Goal: Transaction & Acquisition: Download file/media

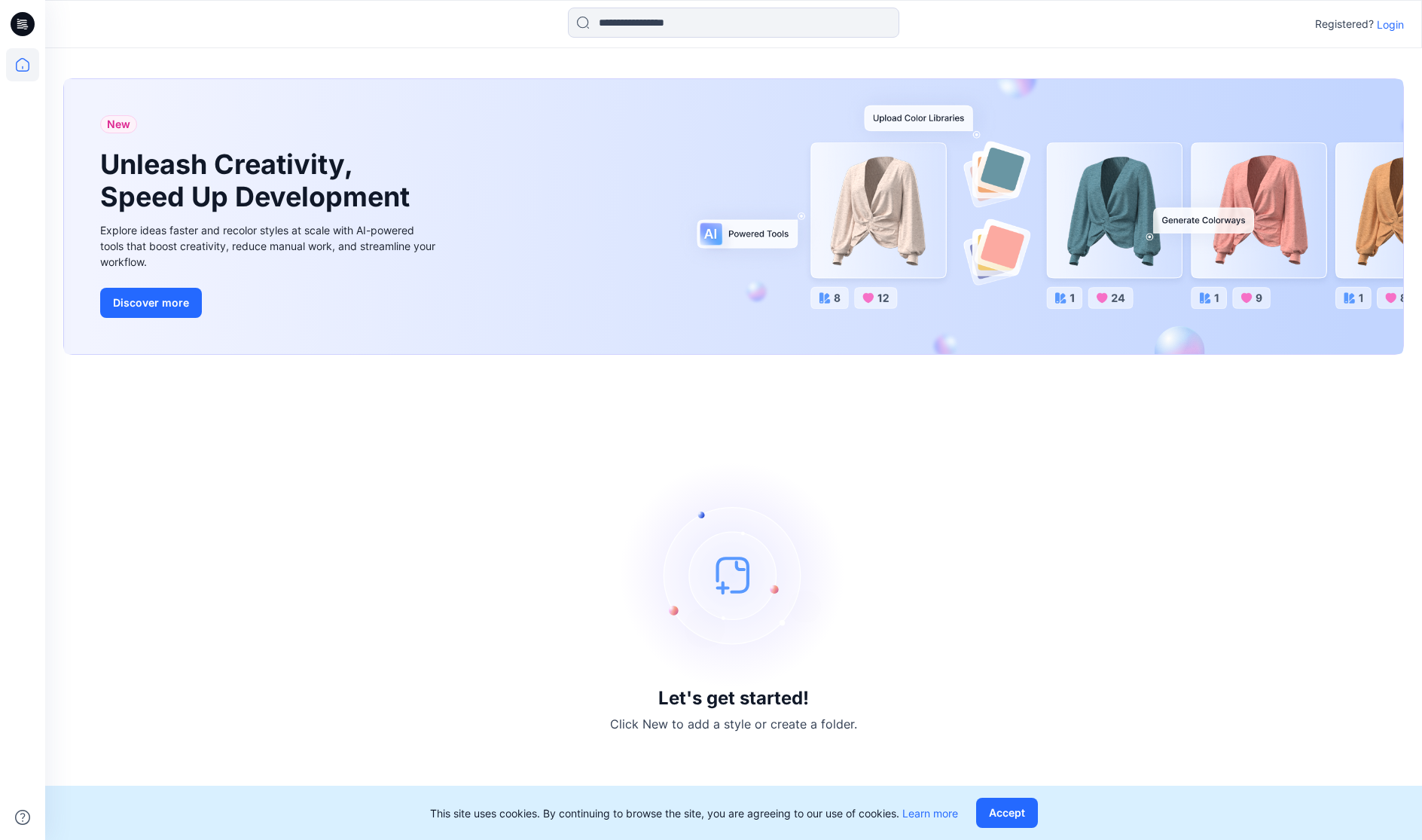
click at [1386, 24] on p "Login" at bounding box center [1390, 24] width 27 height 16
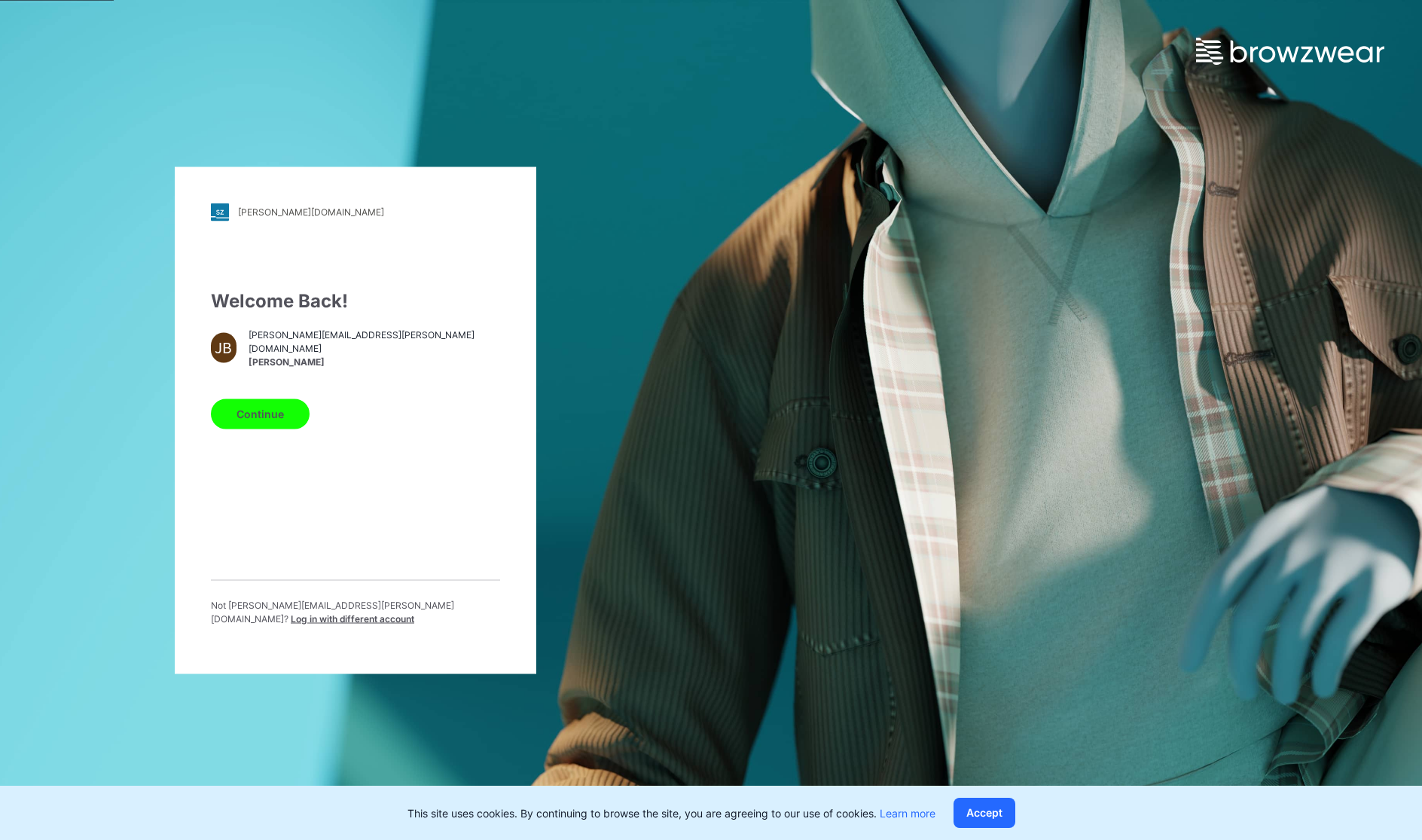
click at [271, 419] on button "Continue" at bounding box center [260, 413] width 98 height 30
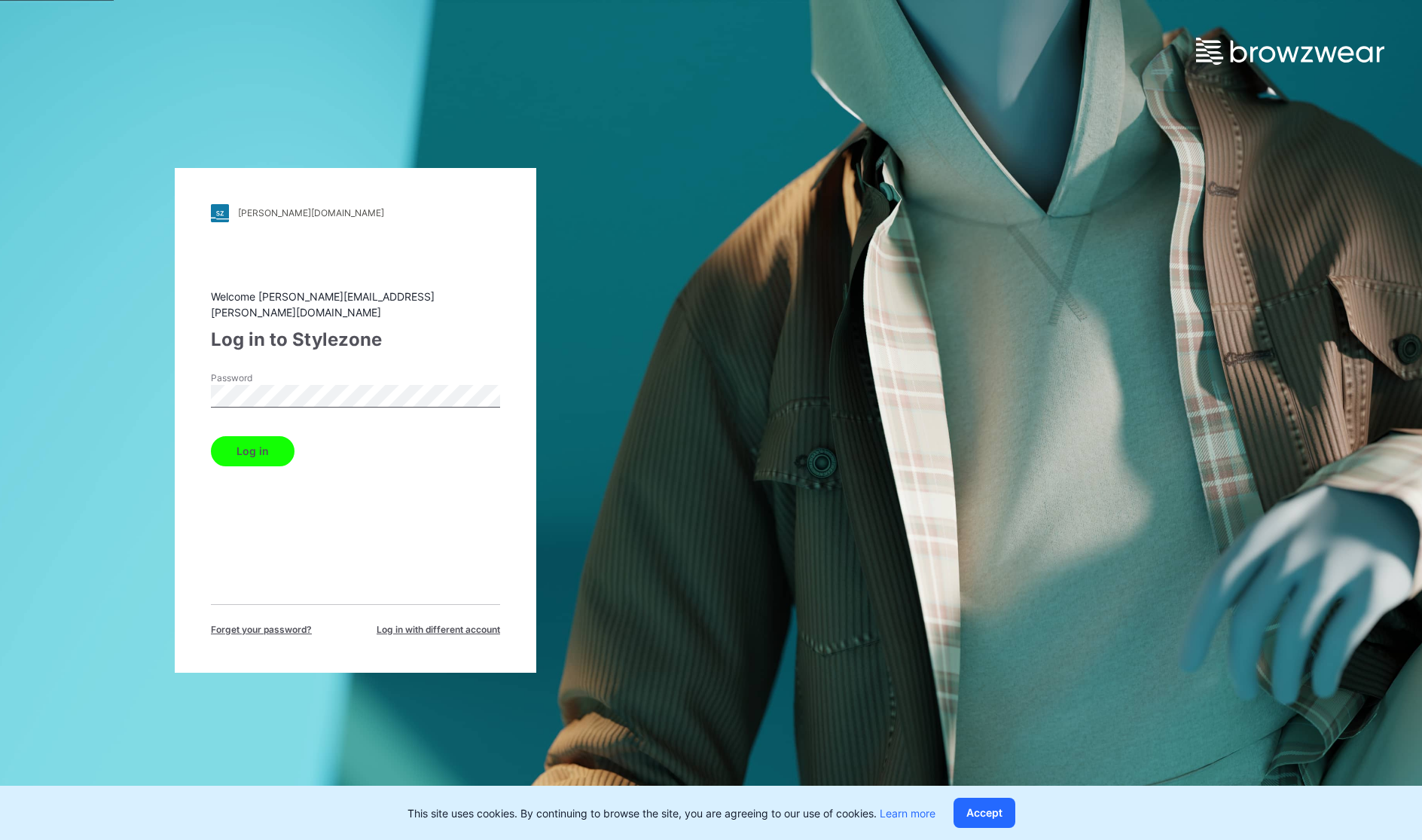
click at [211, 436] on button "Log in" at bounding box center [253, 450] width 84 height 30
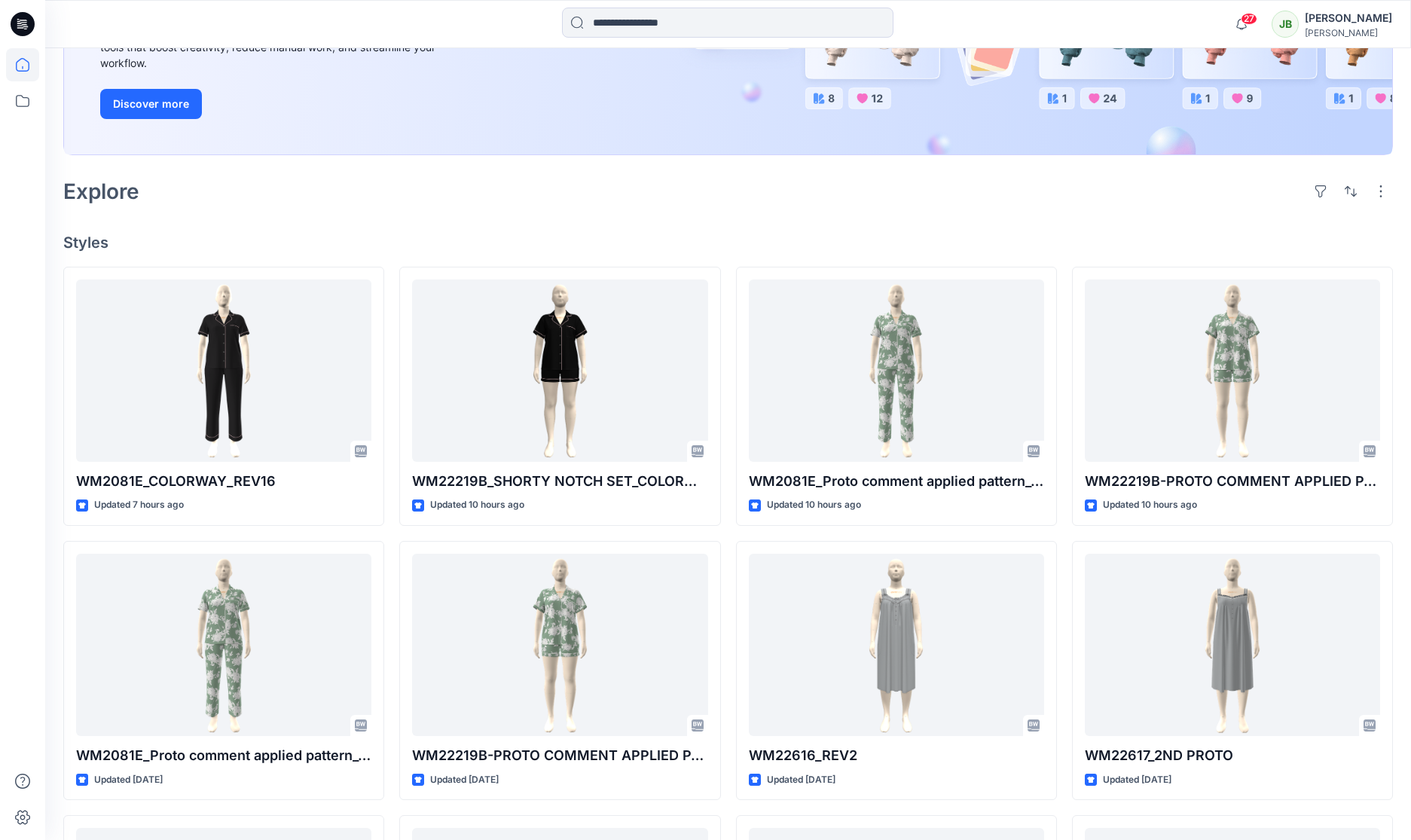
scroll to position [253, 0]
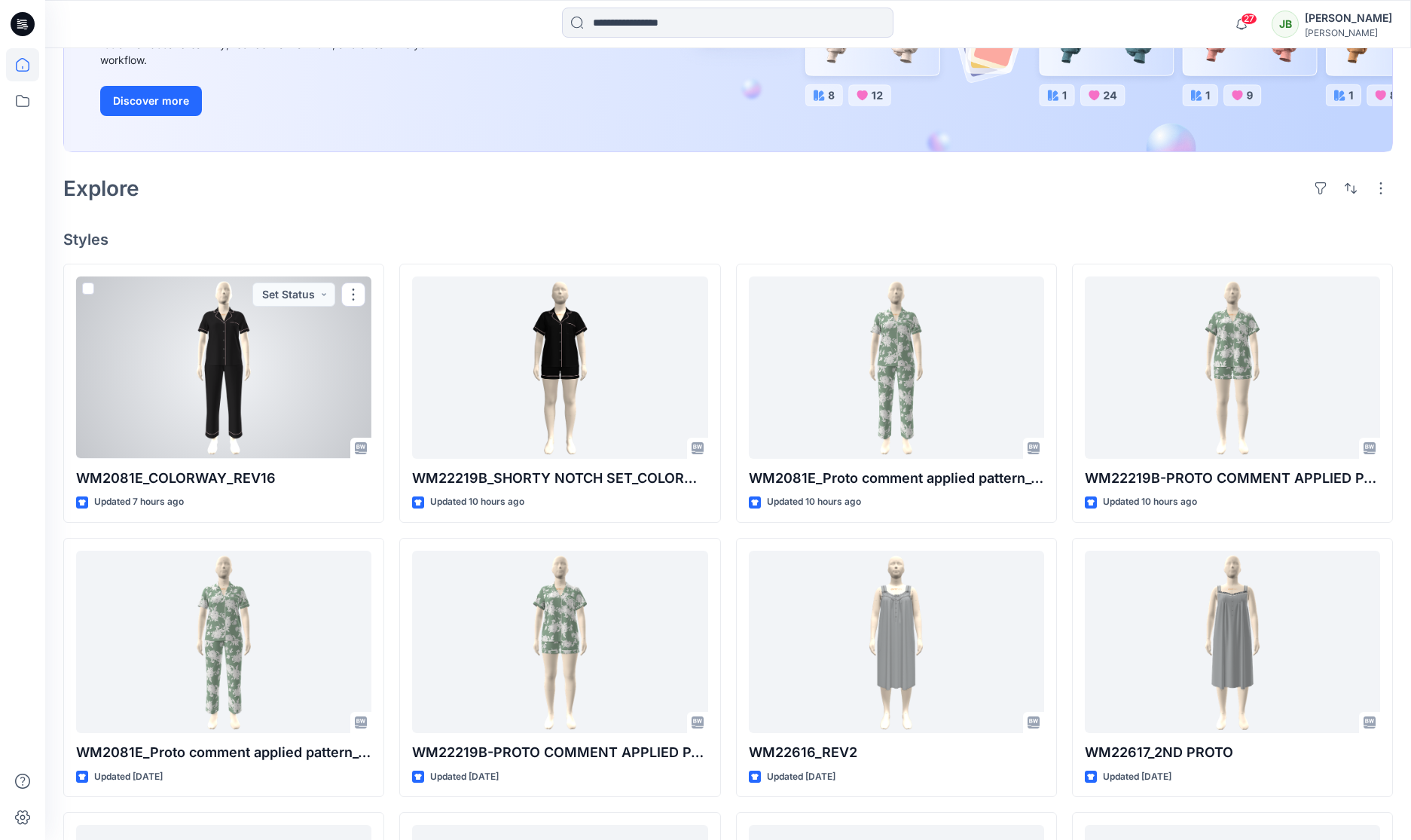
click at [302, 415] on div at bounding box center [223, 367] width 295 height 182
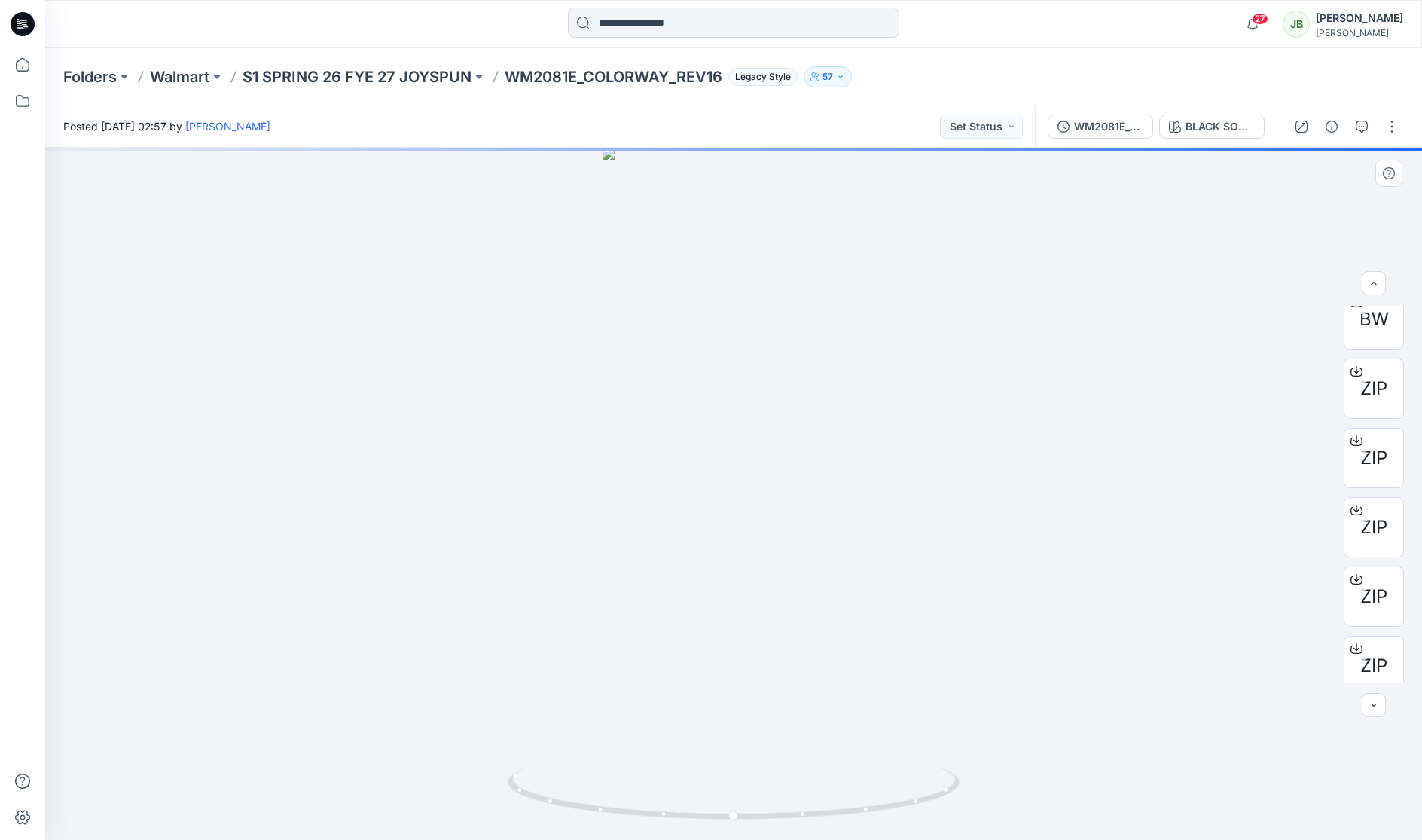
scroll to position [99, 0]
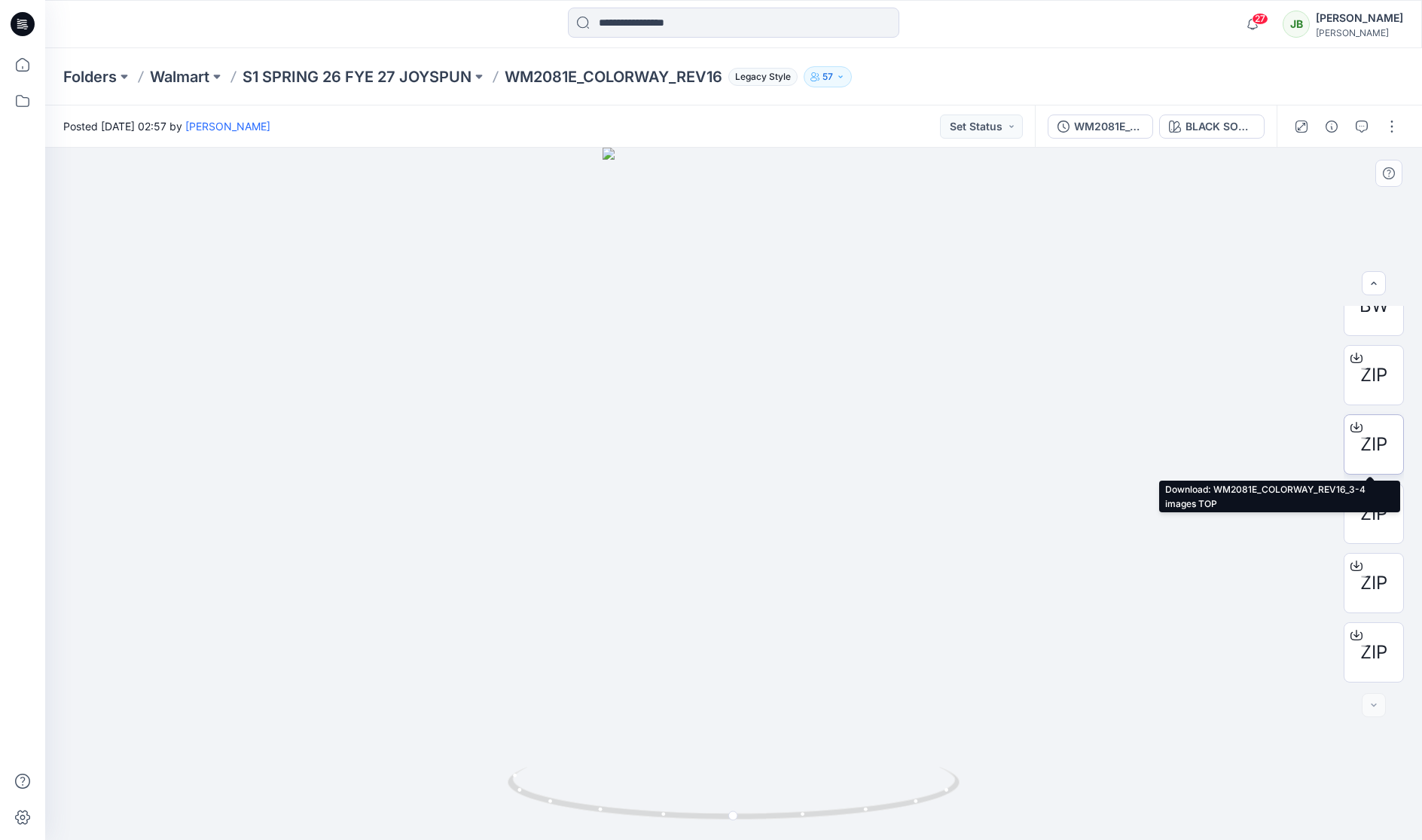
click at [1353, 424] on icon at bounding box center [1357, 427] width 12 height 12
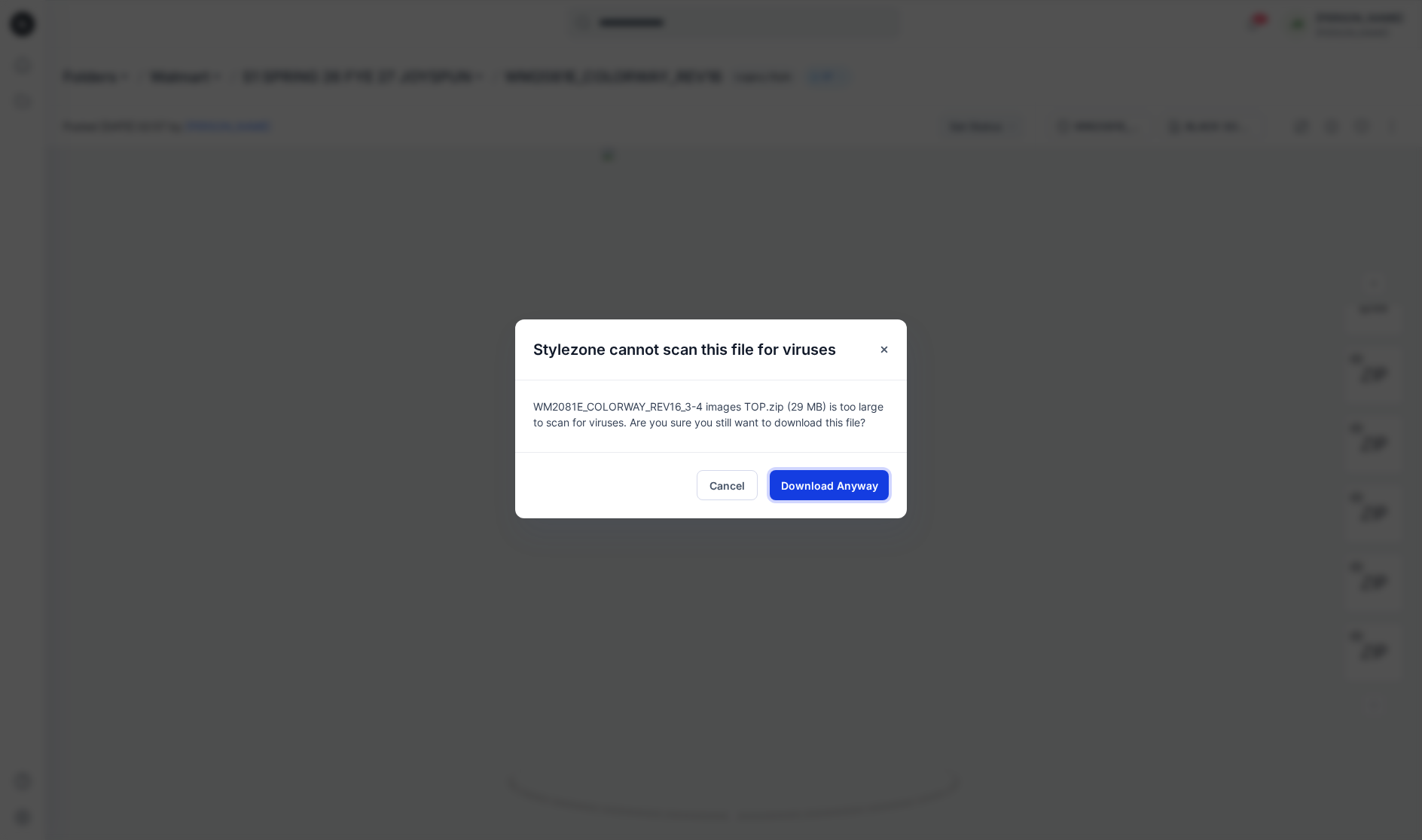
click at [857, 485] on span "Download Anyway" at bounding box center [829, 485] width 97 height 16
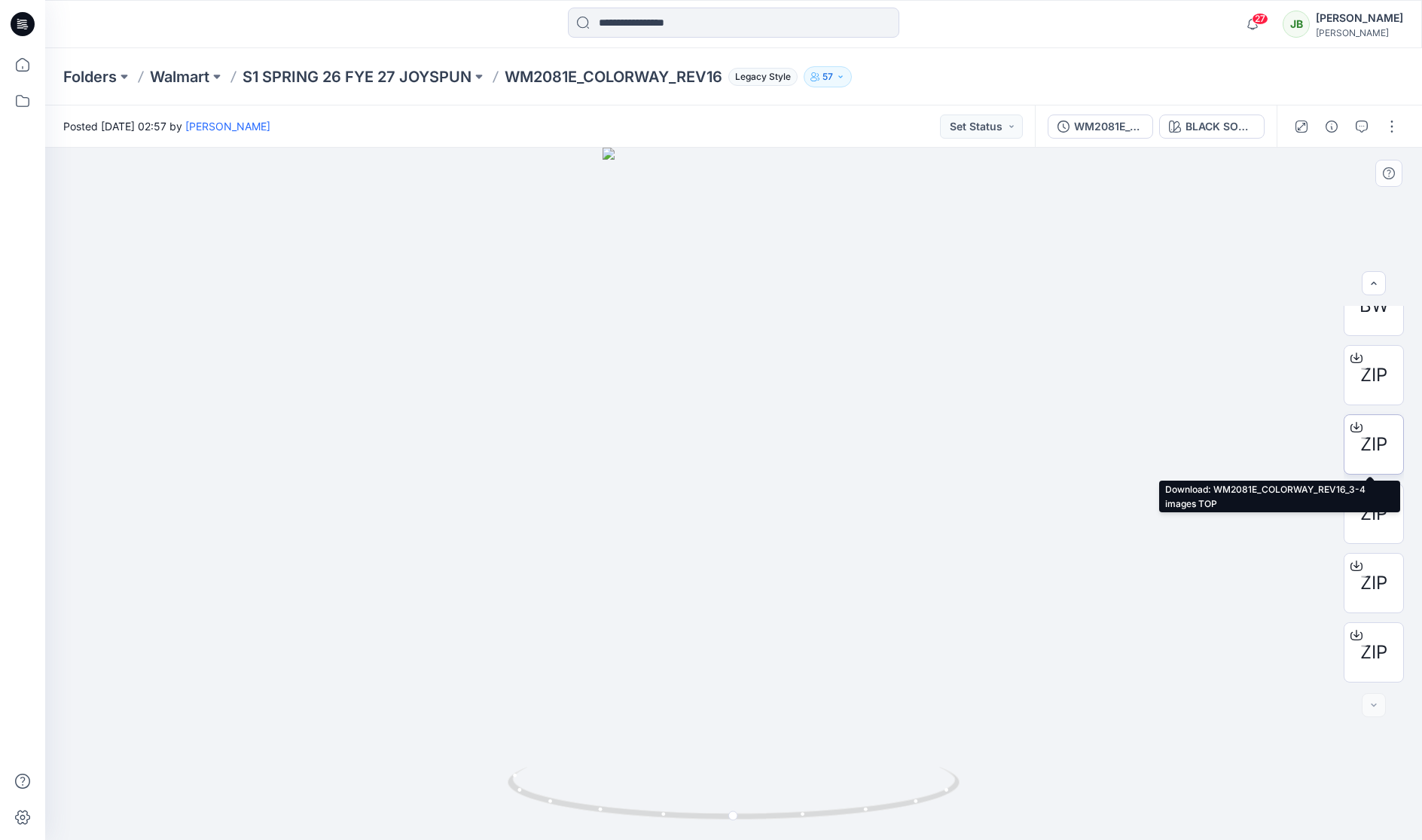
click at [1353, 423] on icon at bounding box center [1357, 427] width 12 height 12
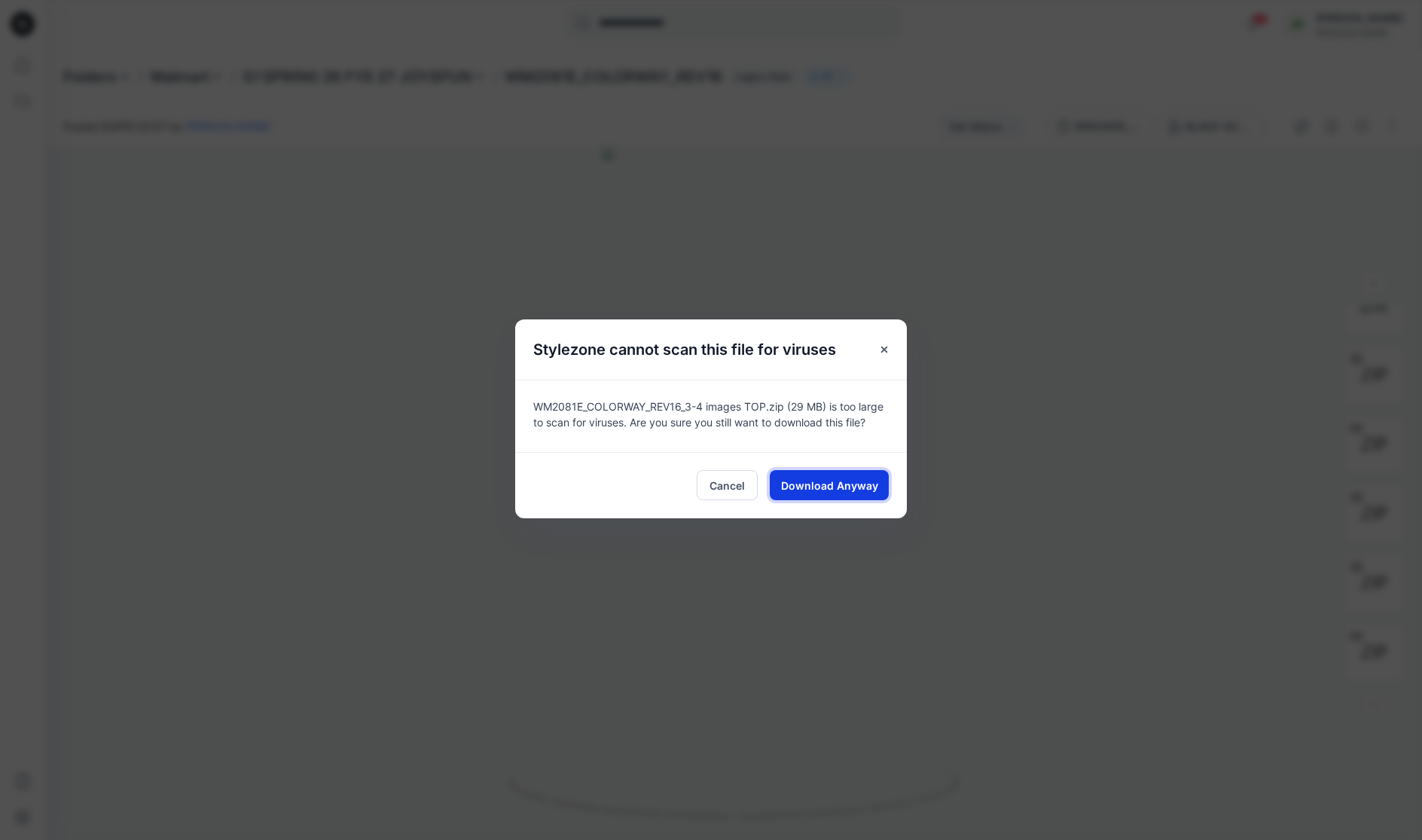
click at [872, 485] on span "Download Anyway" at bounding box center [829, 485] width 97 height 16
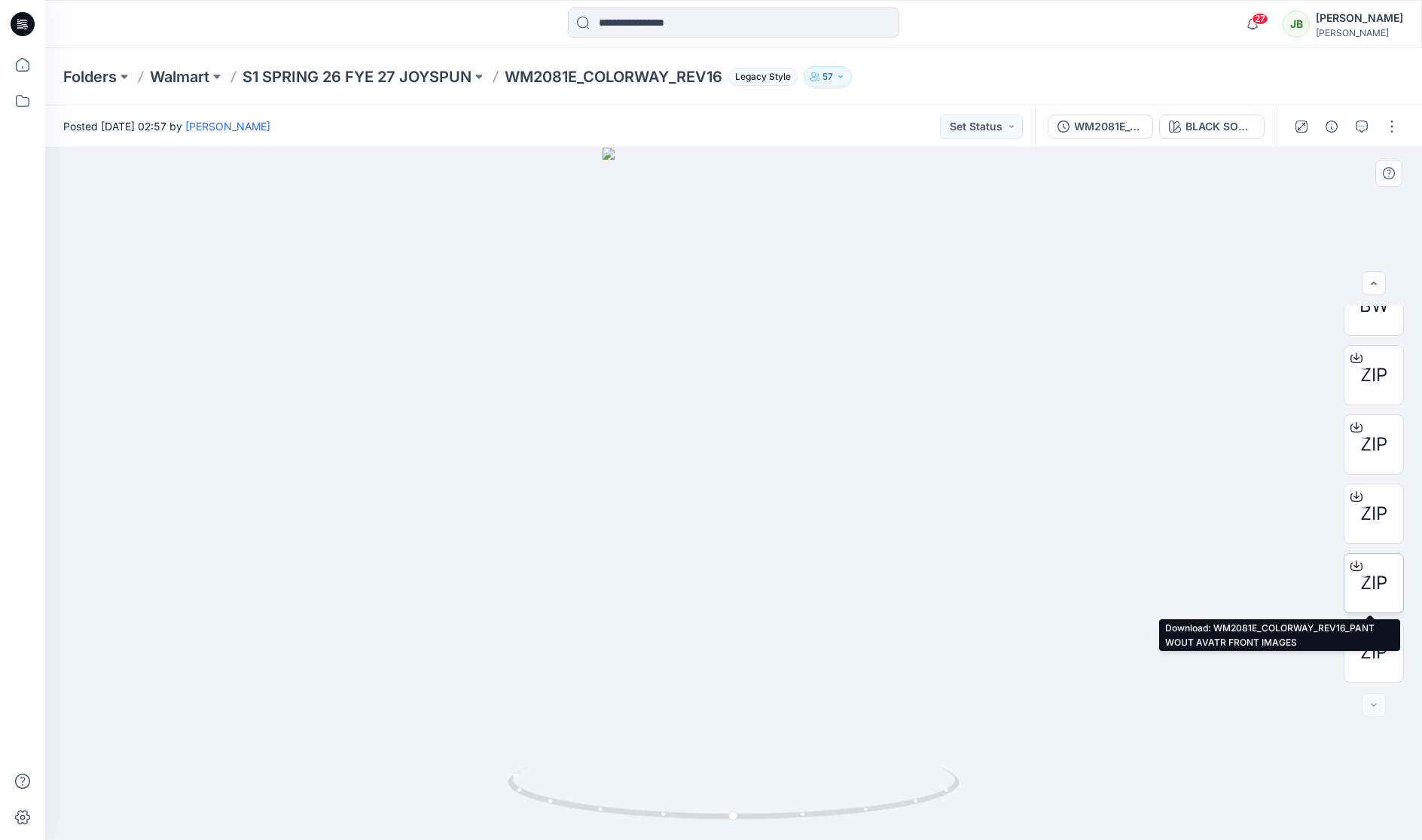
click at [1354, 563] on icon at bounding box center [1357, 566] width 12 height 12
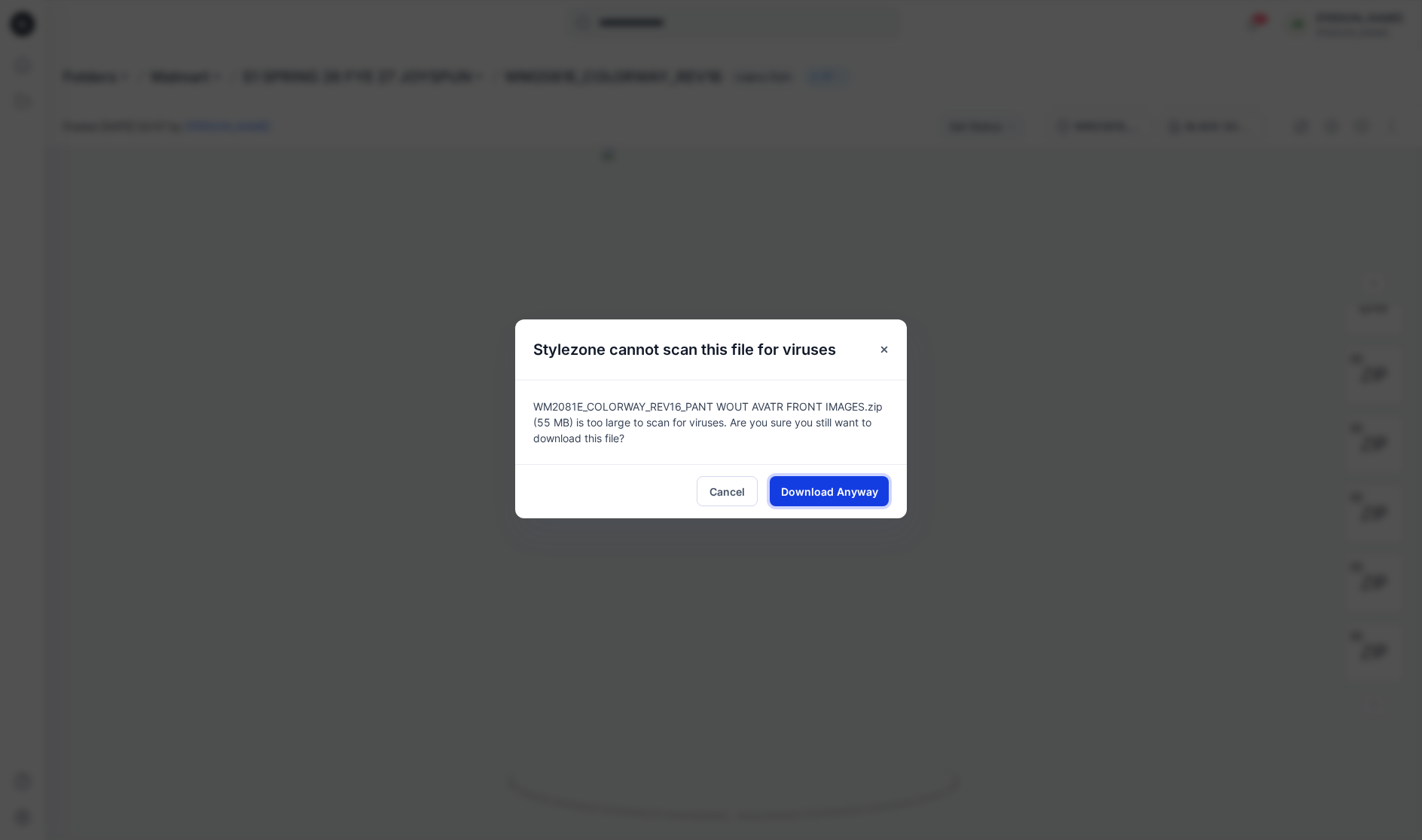
click at [842, 489] on span "Download Anyway" at bounding box center [829, 491] width 97 height 16
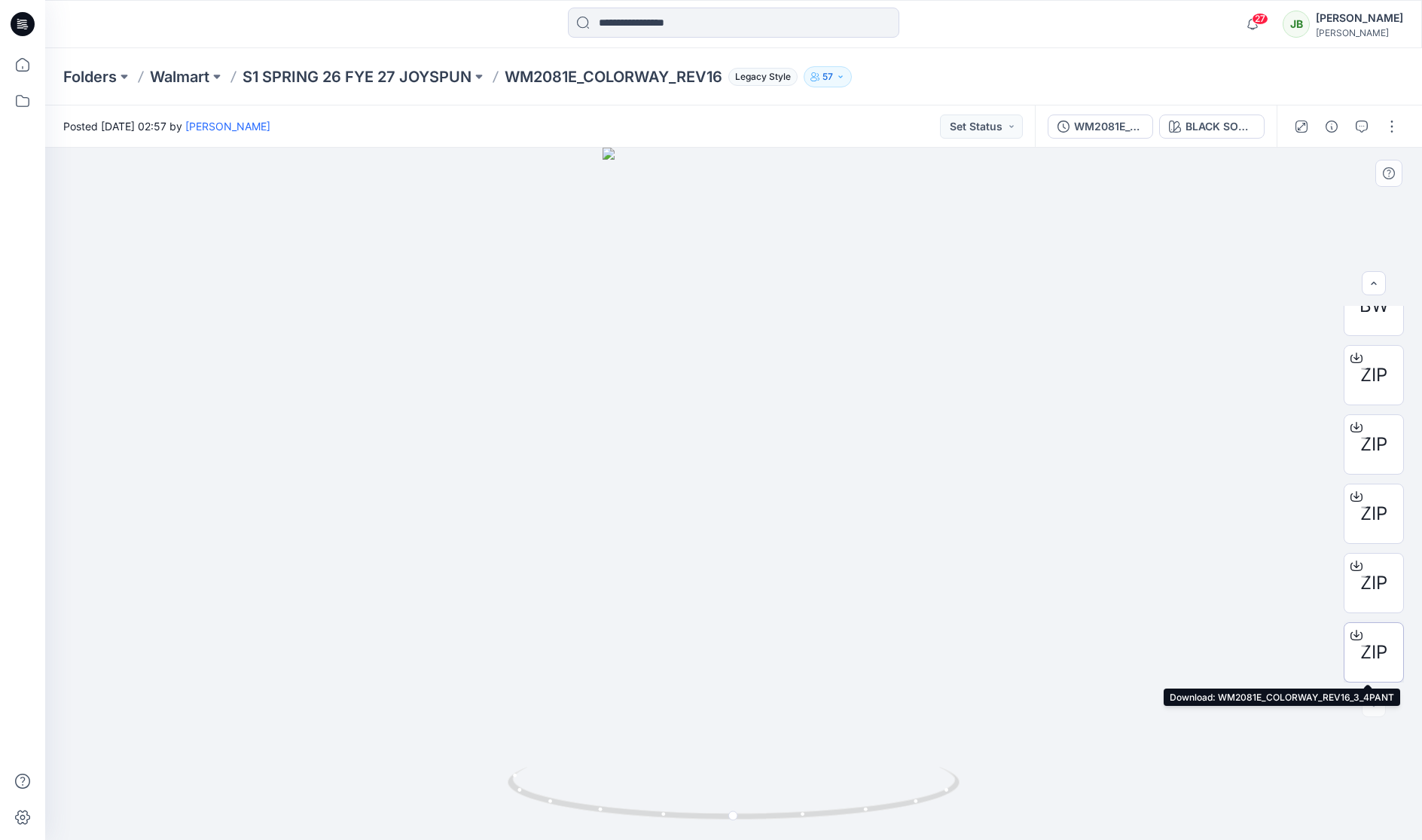
click at [1351, 635] on icon at bounding box center [1357, 635] width 12 height 12
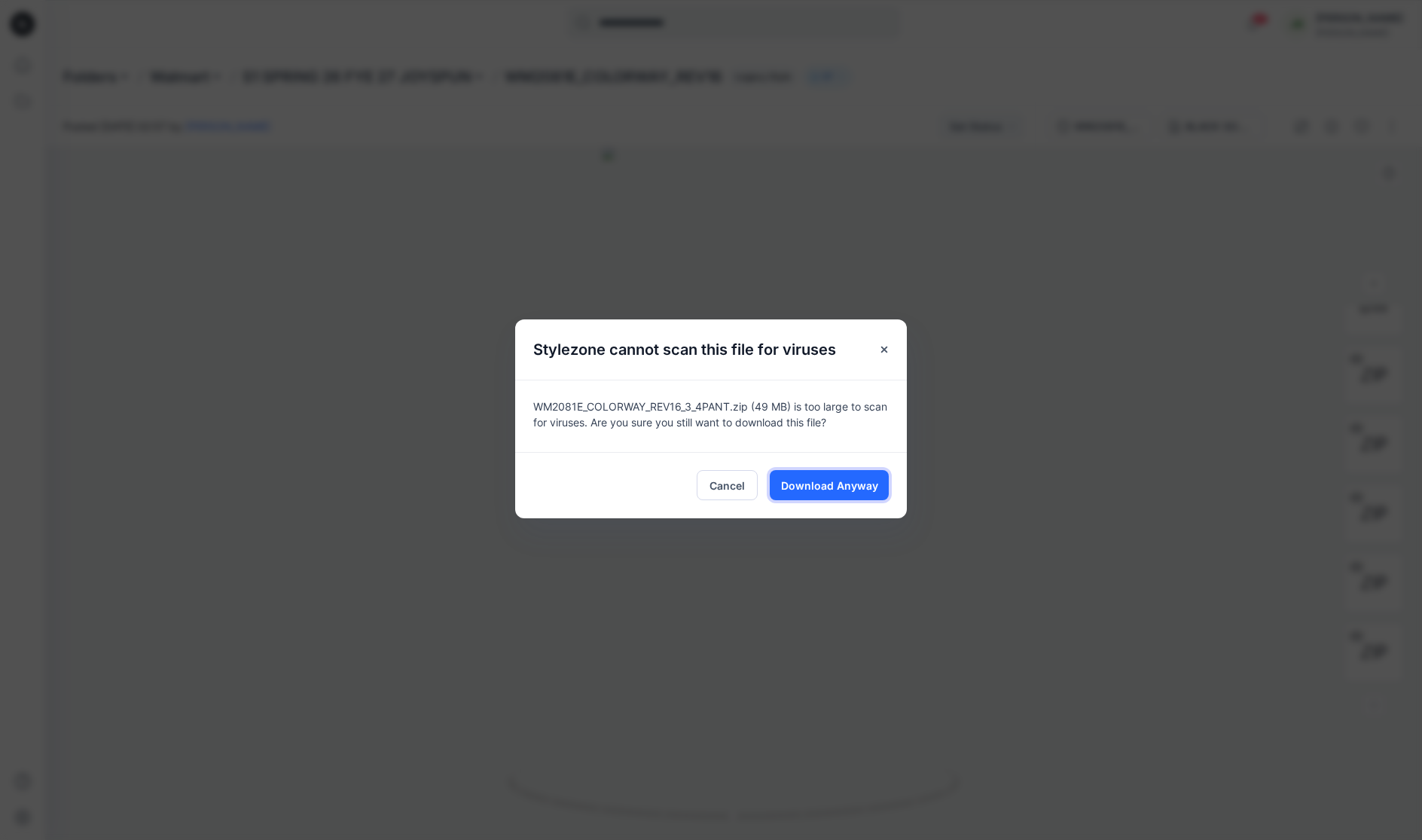
click at [824, 474] on button "Download Anyway" at bounding box center [829, 484] width 119 height 30
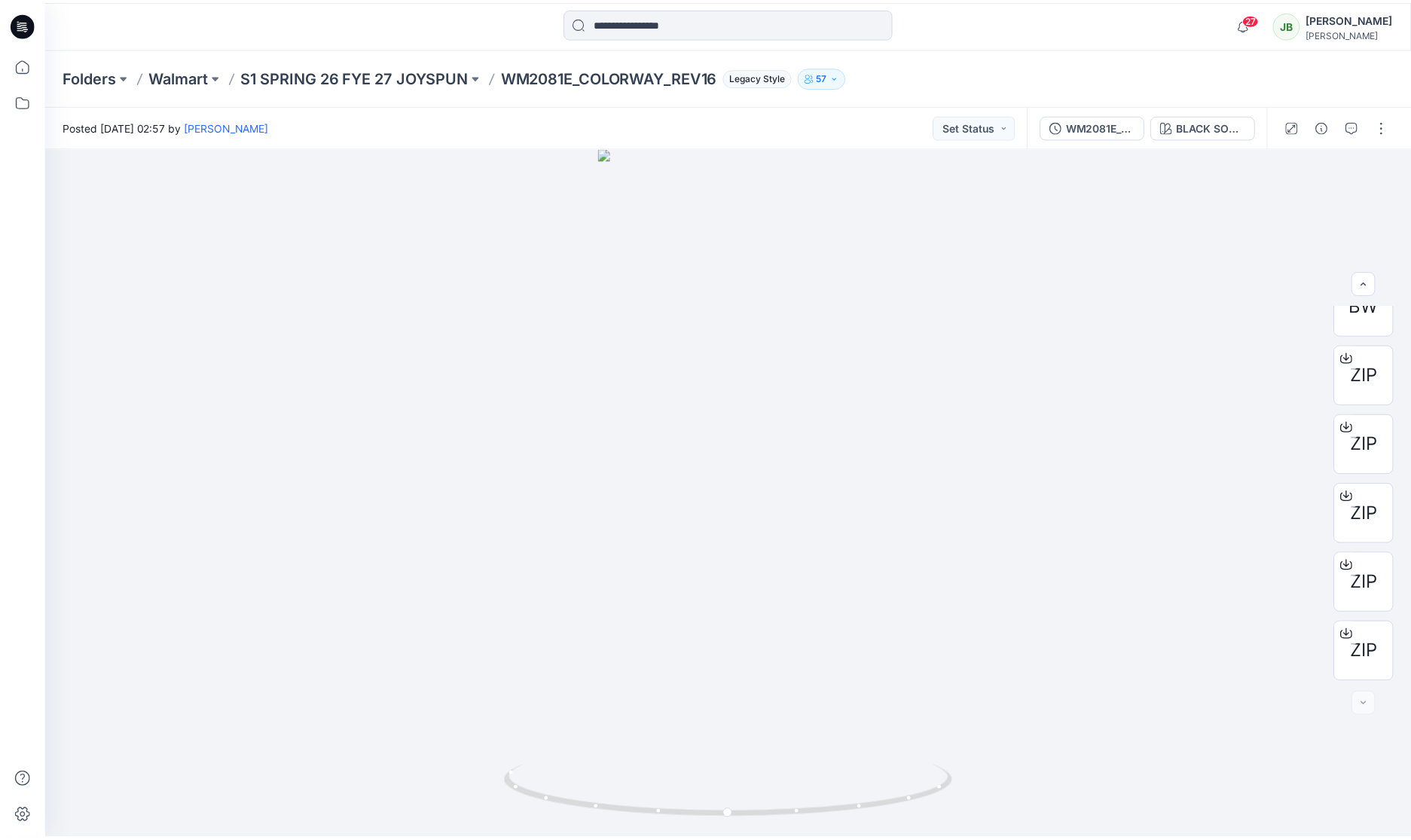
scroll to position [253, 0]
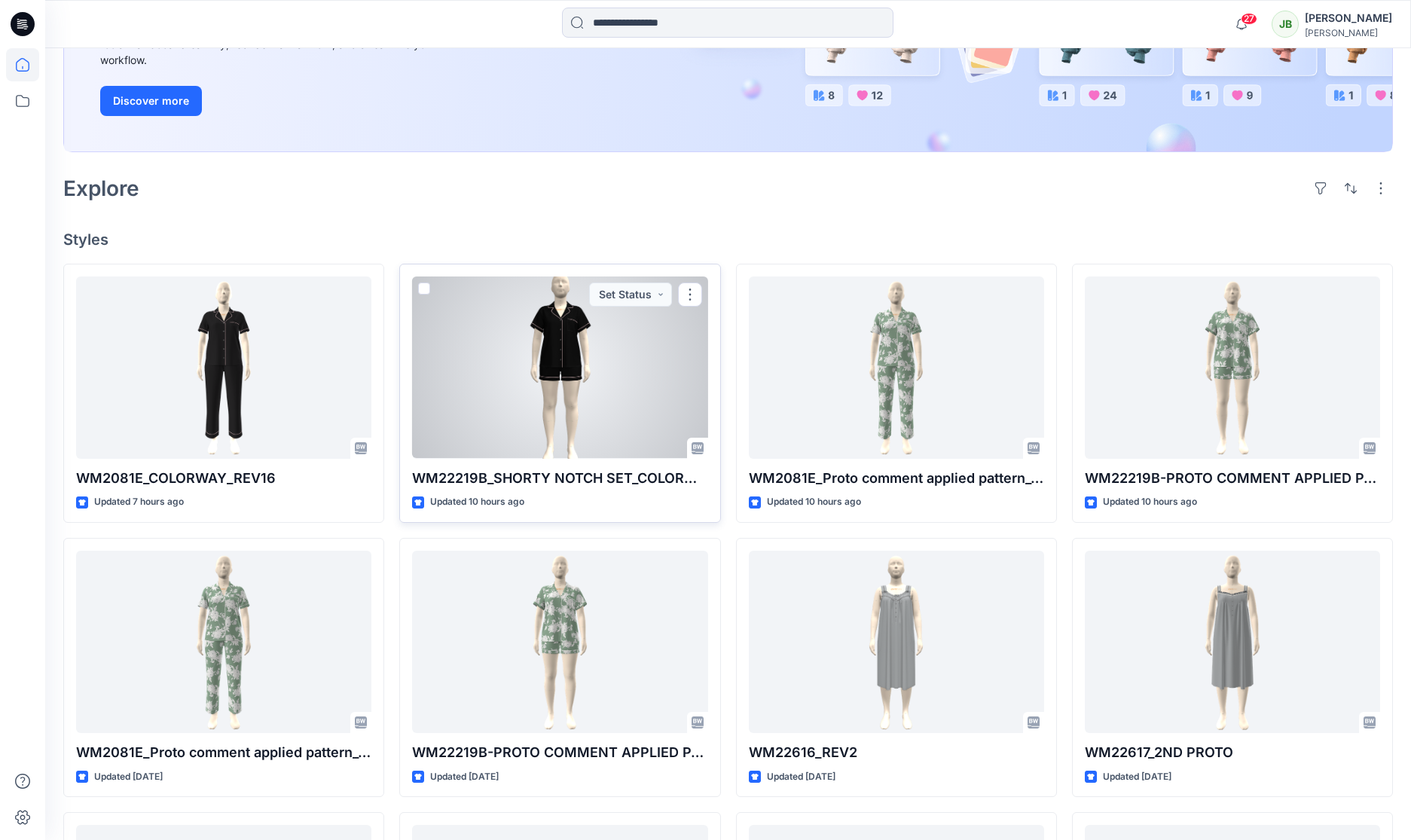
click at [539, 336] on div at bounding box center [560, 367] width 295 height 182
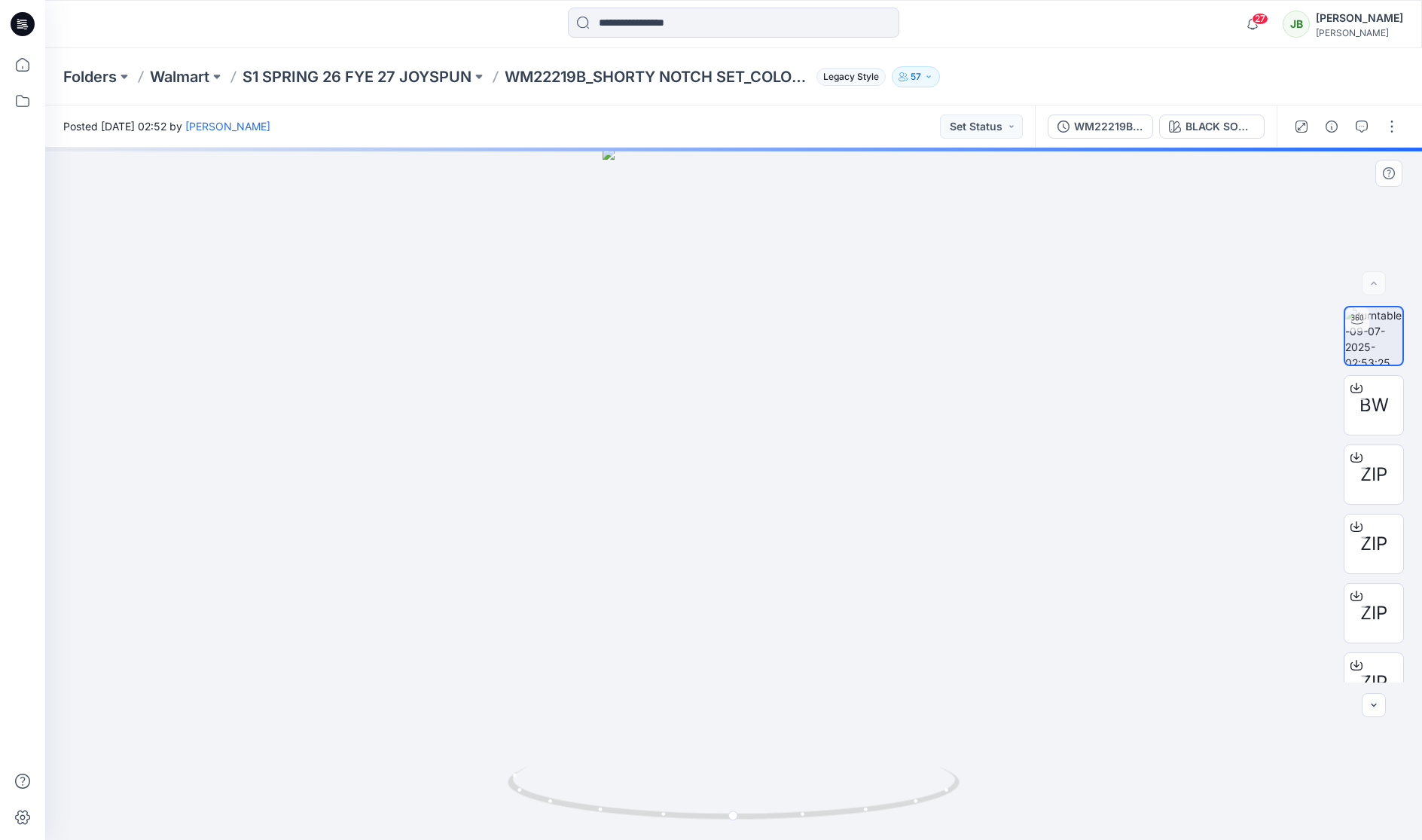
drag, startPoint x: 1409, startPoint y: 540, endPoint x: 1419, endPoint y: 609, distance: 69.7
click at [1421, 620] on html "27 Notifications Tharusha Sandadeepa shared WM22219B-PROTO COMMENT APPLIED PATT…" at bounding box center [711, 420] width 1422 height 840
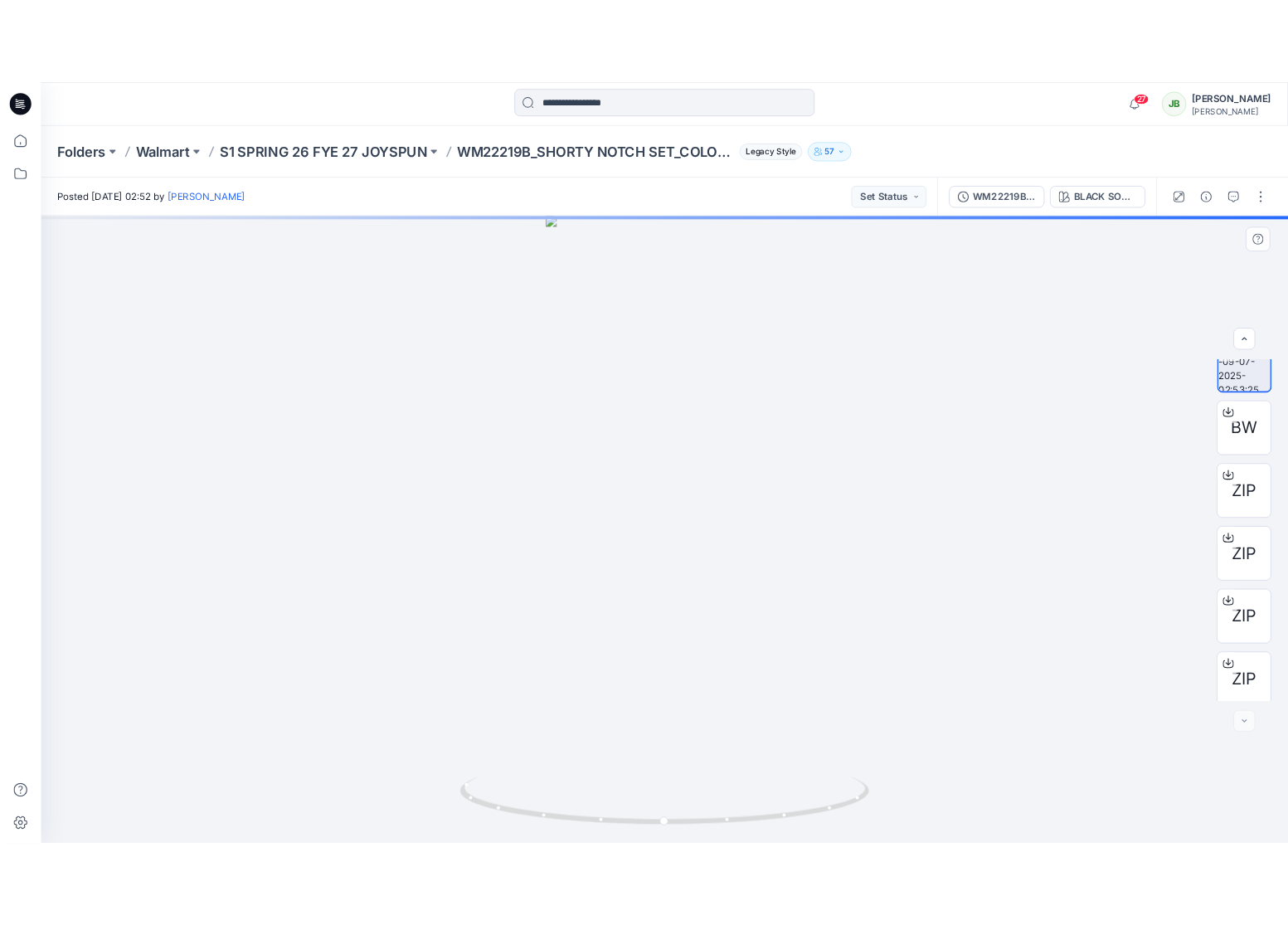
scroll to position [34, 0]
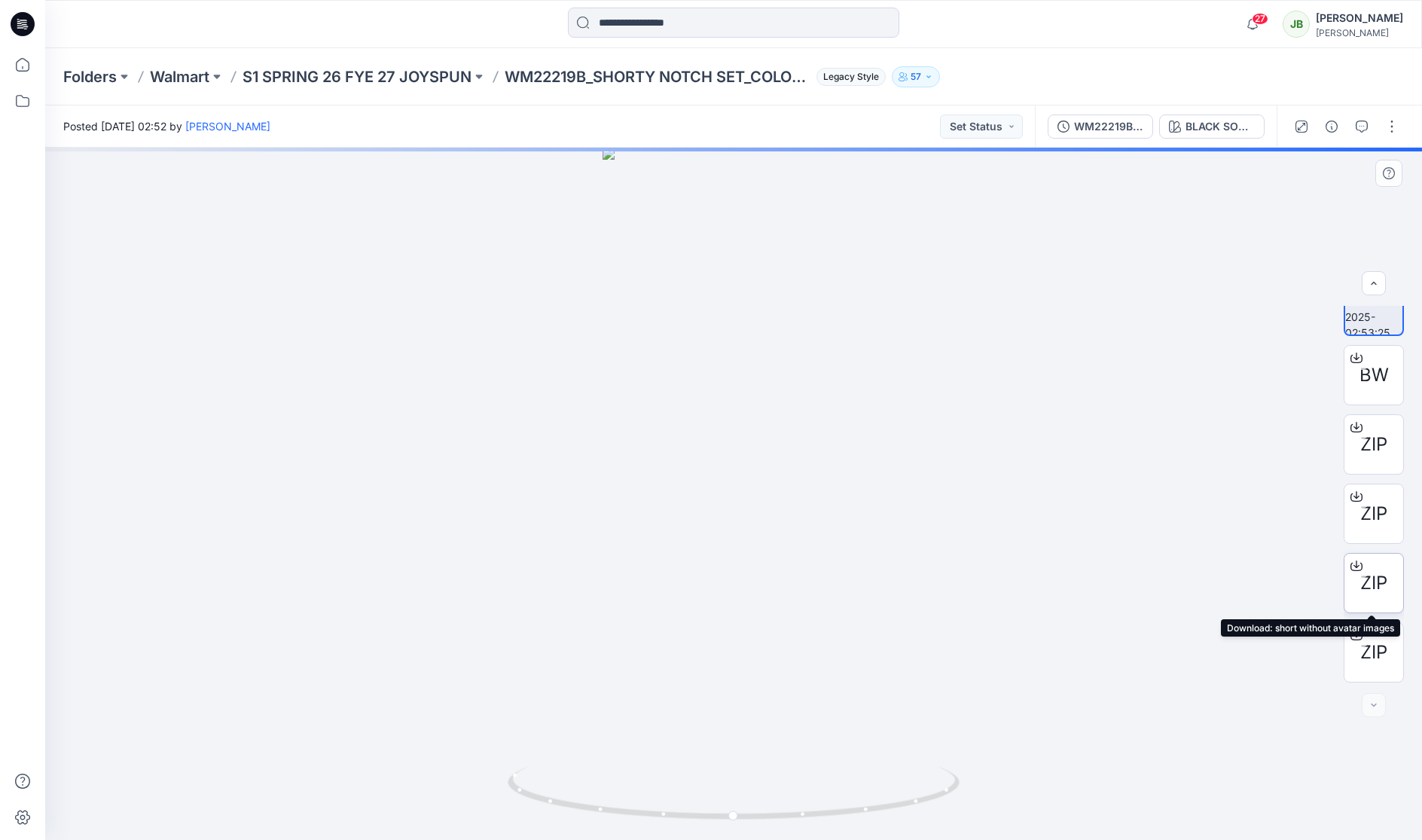
click at [1355, 570] on icon at bounding box center [1357, 566] width 12 height 12
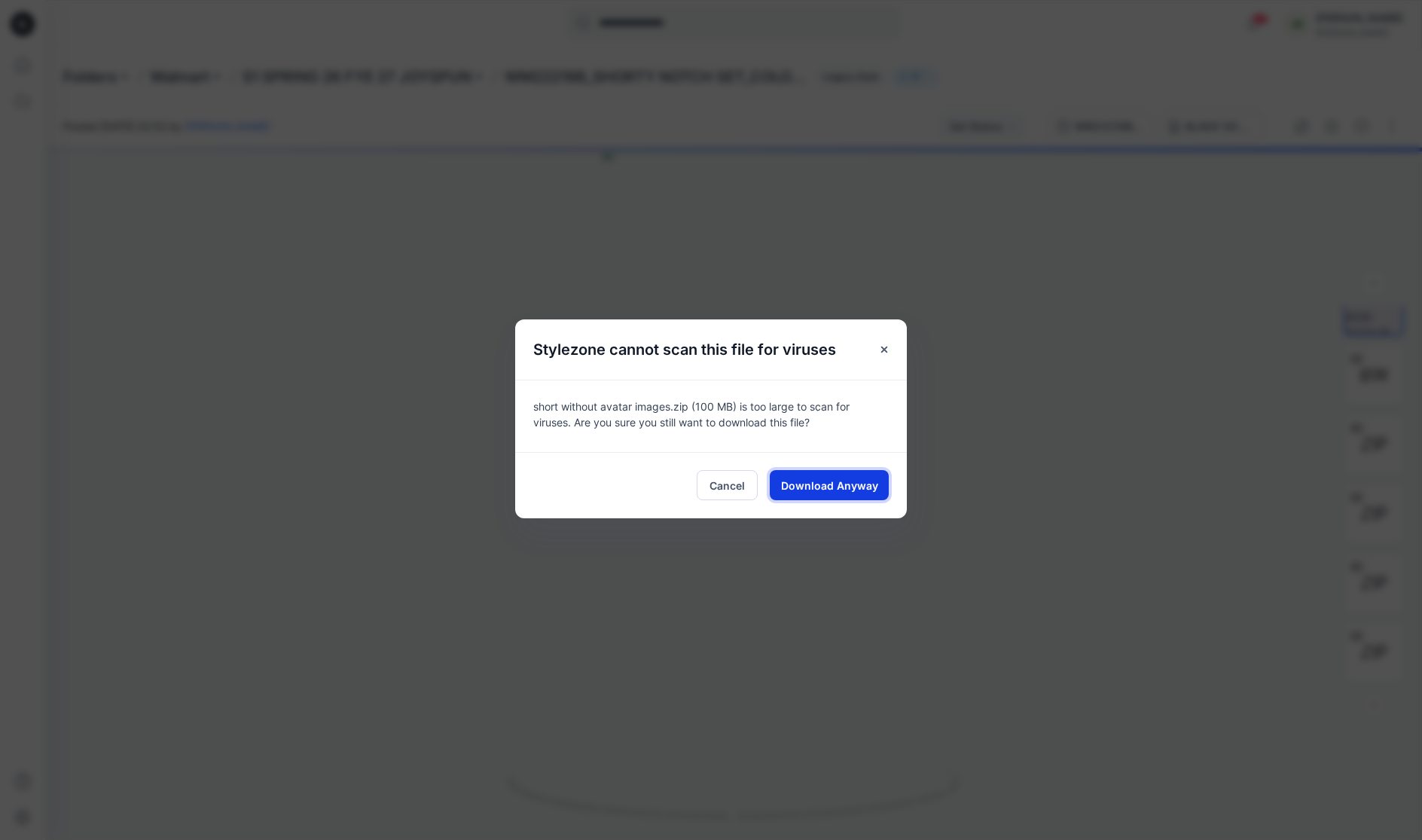
drag, startPoint x: 864, startPoint y: 489, endPoint x: 872, endPoint y: 492, distance: 8.5
click at [872, 492] on button "Download Anyway" at bounding box center [829, 484] width 119 height 30
